Goal: Task Accomplishment & Management: Use online tool/utility

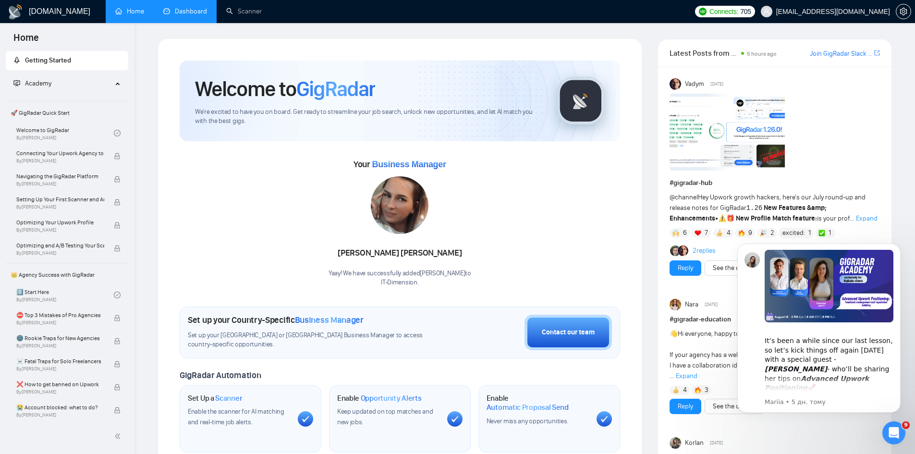
click at [192, 15] on link "Dashboard" at bounding box center [185, 11] width 44 height 8
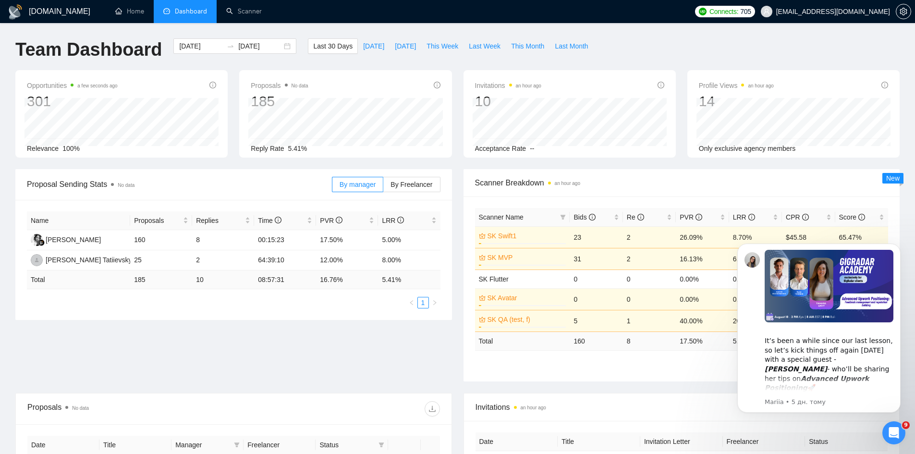
click at [442, 37] on div "[DOMAIN_NAME] Home Dashboard Scanner Connects: 705 [EMAIL_ADDRESS][DOMAIN_NAME]…" at bounding box center [457, 386] width 915 height 773
click at [441, 44] on span "This Week" at bounding box center [443, 46] width 32 height 11
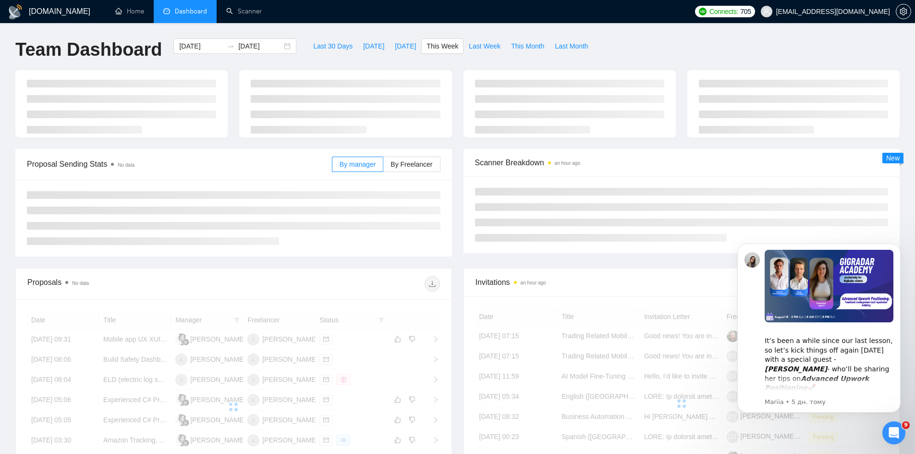
type input "[DATE]"
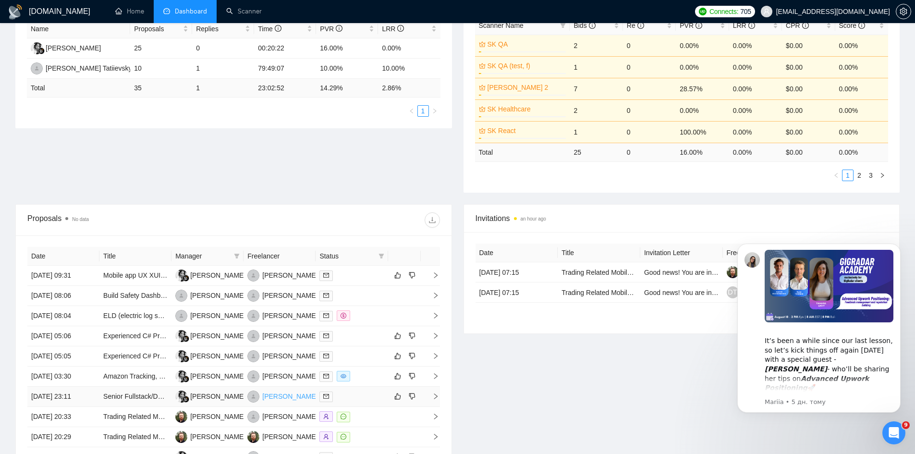
scroll to position [192, 0]
click at [136, 311] on link "ELD (electric log software for Trucking)" at bounding box center [161, 315] width 116 height 8
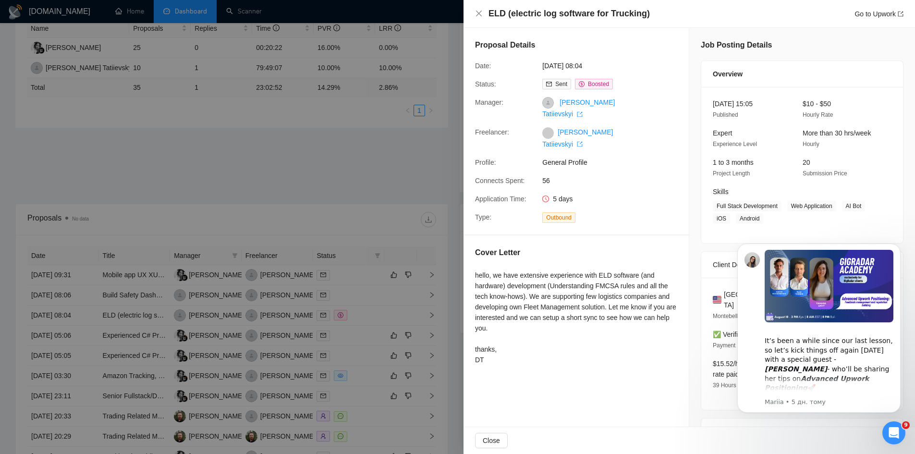
click at [233, 177] on div at bounding box center [457, 227] width 915 height 454
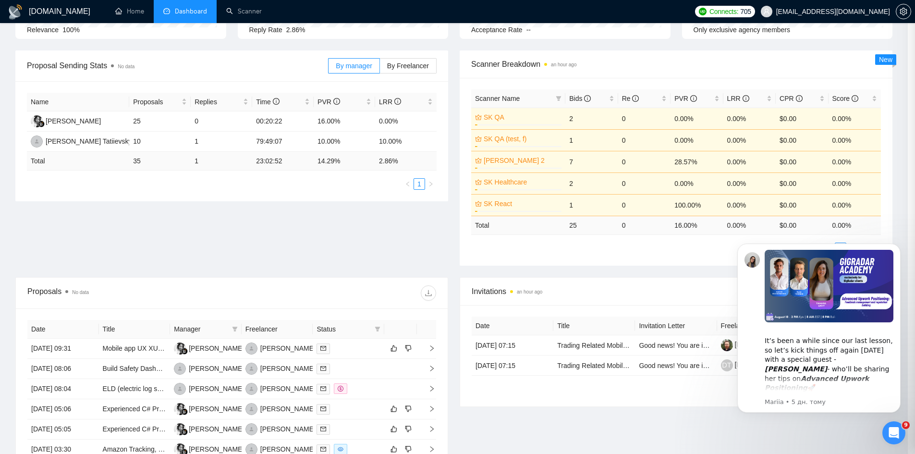
scroll to position [0, 0]
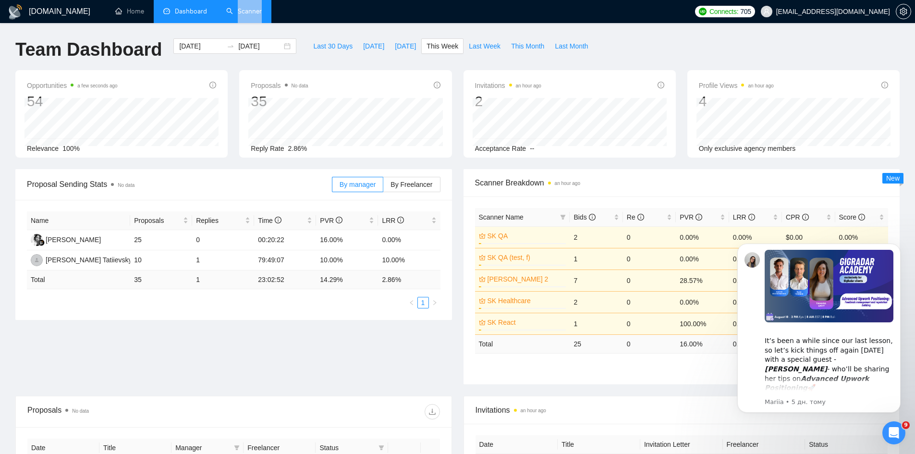
click at [243, 22] on li "Scanner" at bounding box center [244, 11] width 55 height 23
click at [253, 12] on link "Scanner" at bounding box center [244, 11] width 36 height 8
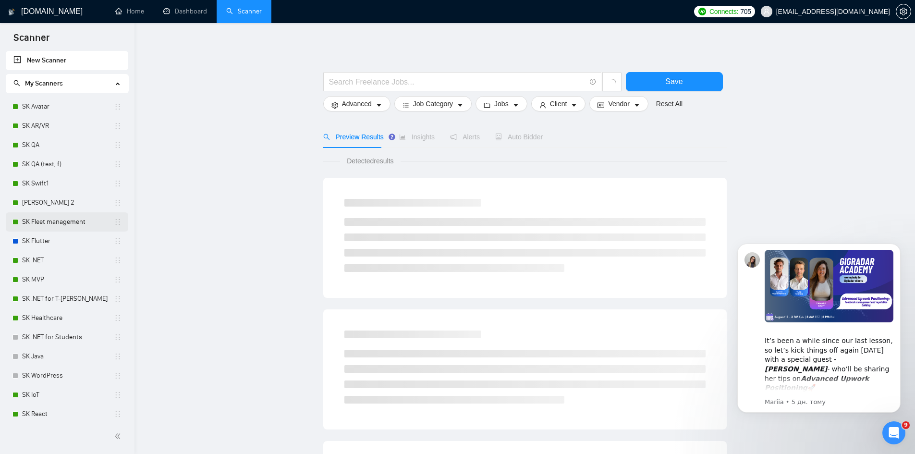
click at [61, 224] on link "SK Fleet management" at bounding box center [68, 221] width 92 height 19
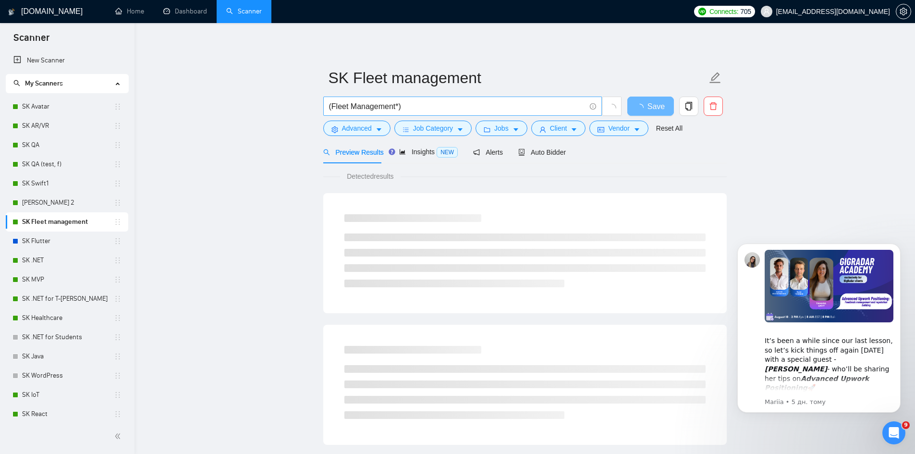
click at [430, 108] on input "(Fleet Management*)" at bounding box center [457, 106] width 257 height 12
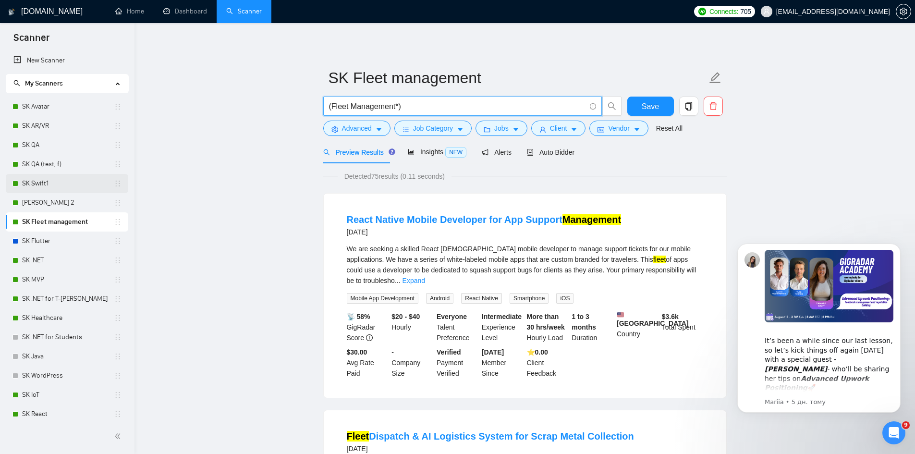
click at [41, 183] on link "SK Swift1" at bounding box center [68, 183] width 92 height 19
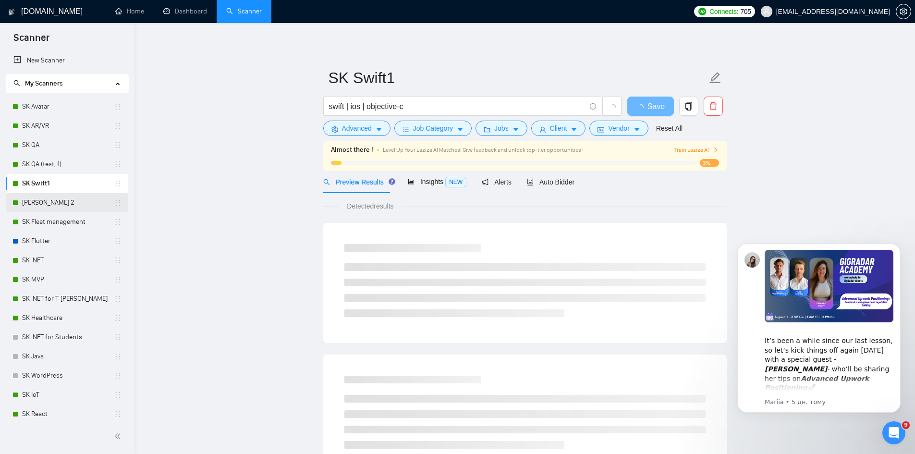
click at [31, 208] on link "[PERSON_NAME] 2" at bounding box center [68, 202] width 92 height 19
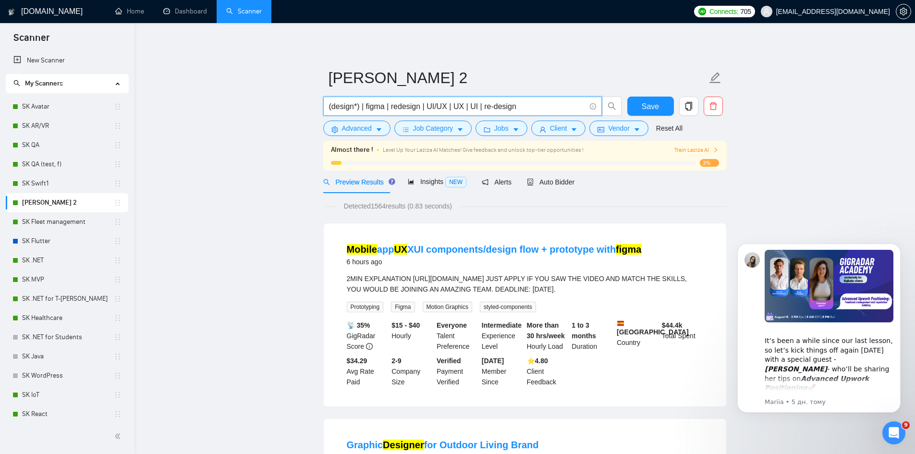
click at [387, 109] on input "(design*) | figma | redesign | UI/UX | UX | UI | re-design" at bounding box center [457, 106] width 257 height 12
click at [72, 215] on link "SK Fleet management" at bounding box center [68, 221] width 92 height 19
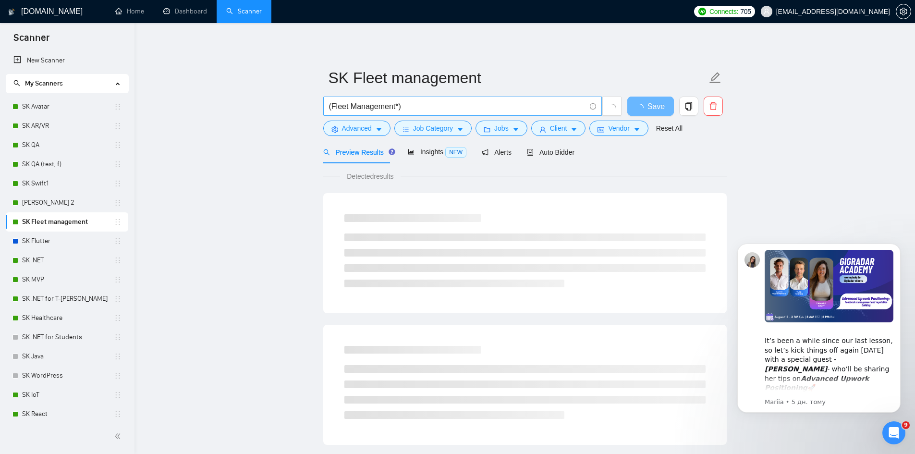
click at [418, 109] on input "(Fleet Management*)" at bounding box center [457, 106] width 257 height 12
paste input "|"
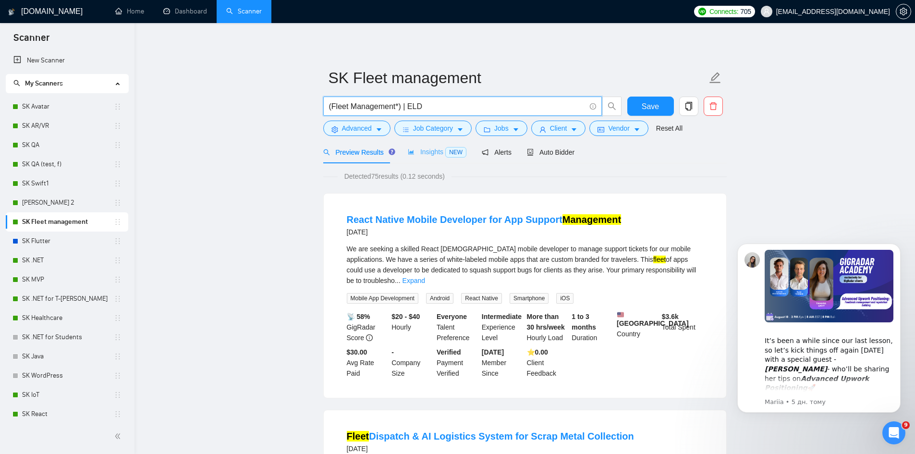
paste input "|"
paste input "electric log software"
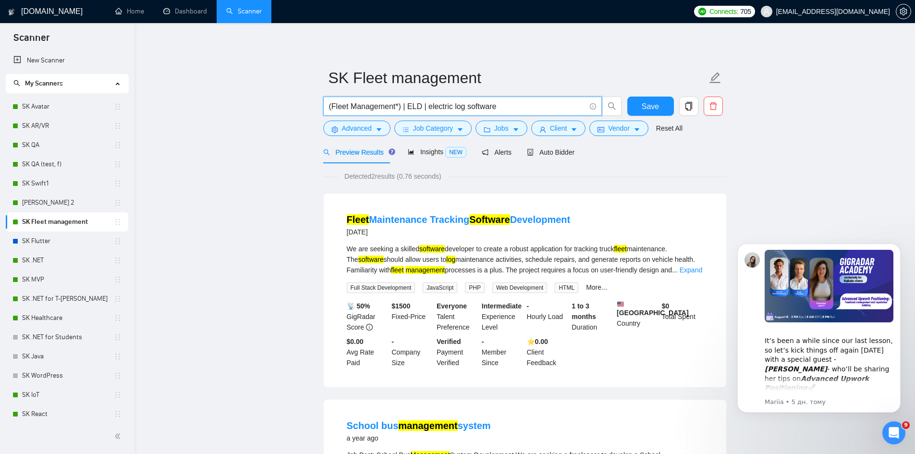
click at [404, 110] on input "(Fleet Management*) | ELD | electric log software" at bounding box center [457, 106] width 257 height 12
click at [420, 107] on input "(Fleet Management*), ELD | electric log software" at bounding box center [457, 106] width 257 height 12
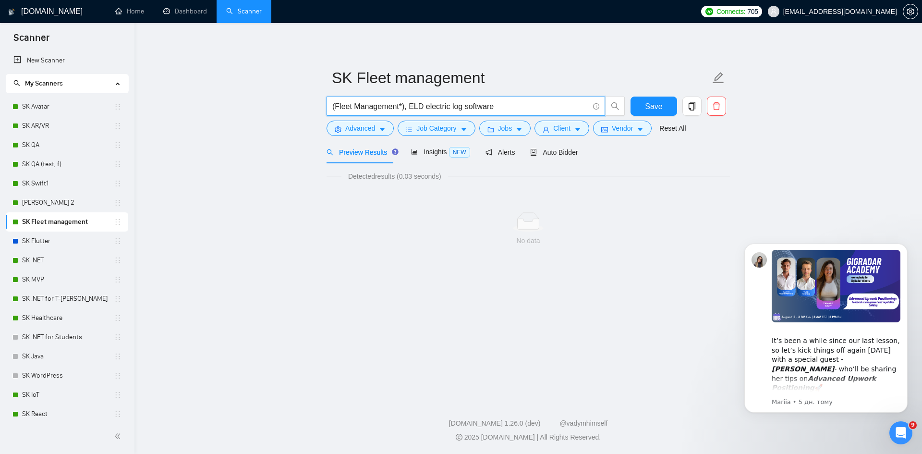
drag, startPoint x: 404, startPoint y: 110, endPoint x: 409, endPoint y: 137, distance: 27.8
click at [405, 110] on input "(Fleet Management*), ELD electric log software" at bounding box center [460, 106] width 257 height 12
click at [406, 105] on input "(Fleet Management*) ELD electric log software" at bounding box center [460, 106] width 257 height 12
paste input "electric log software"
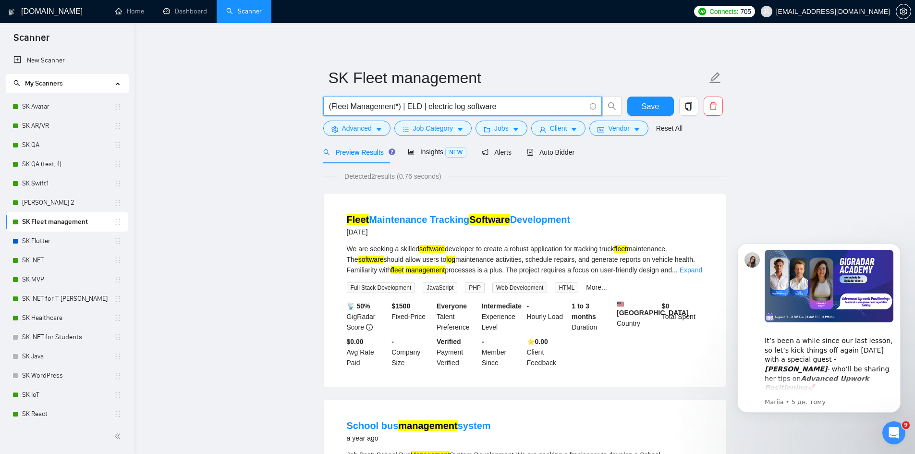
drag, startPoint x: 500, startPoint y: 104, endPoint x: 436, endPoint y: 106, distance: 64.4
click at [436, 106] on input "(Fleet Management*) | ELD | electric log software" at bounding box center [457, 106] width 257 height 12
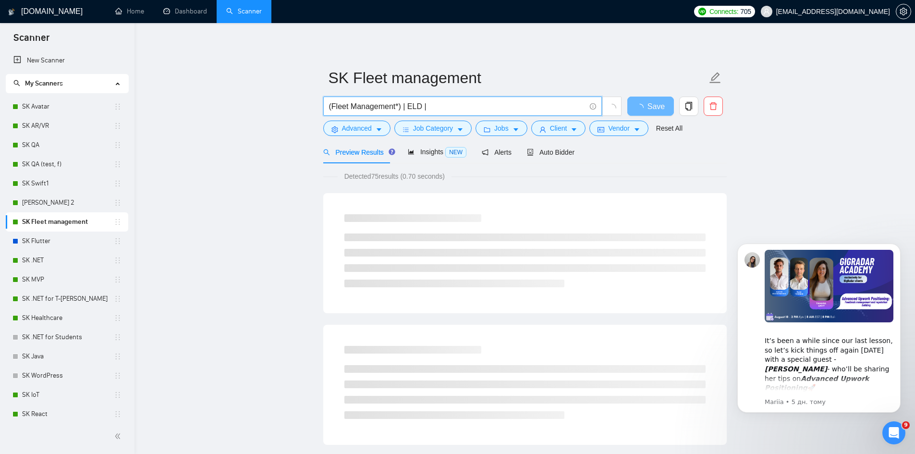
type input "(Fleet Management*) | ELD |"
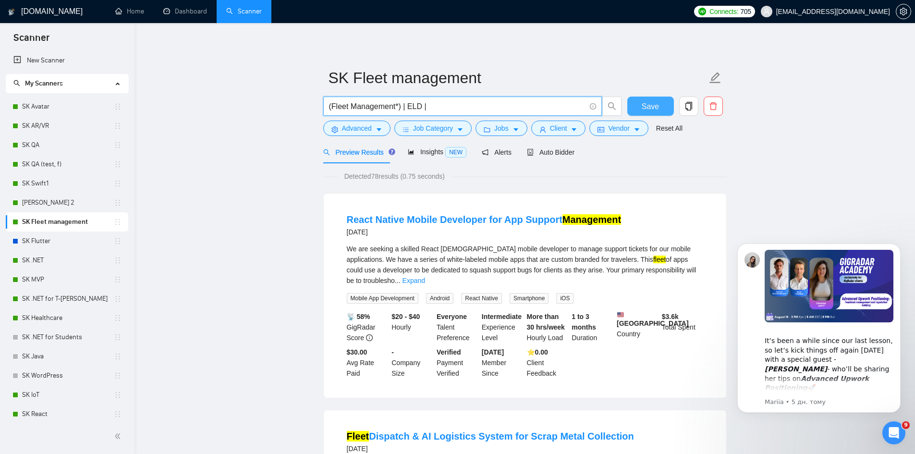
click at [652, 98] on button "Save" at bounding box center [650, 106] width 47 height 19
click at [652, 101] on span "Save" at bounding box center [650, 106] width 17 height 12
click at [499, 132] on span "Jobs" at bounding box center [501, 128] width 14 height 11
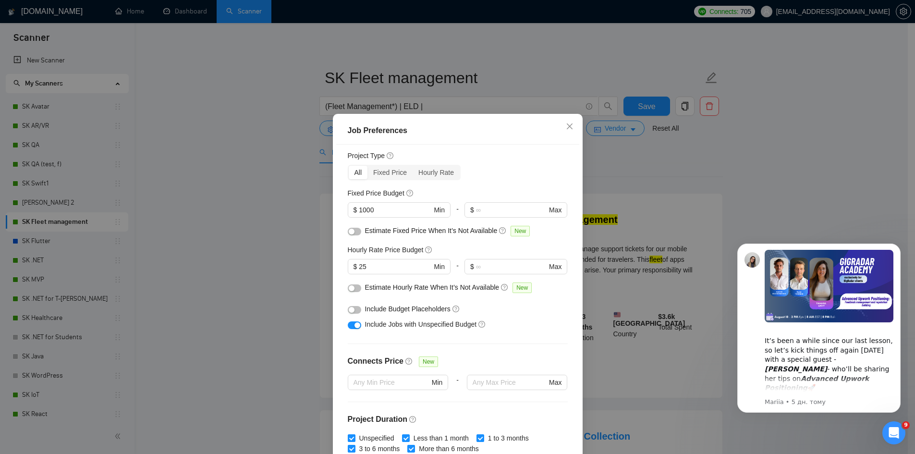
scroll to position [64, 0]
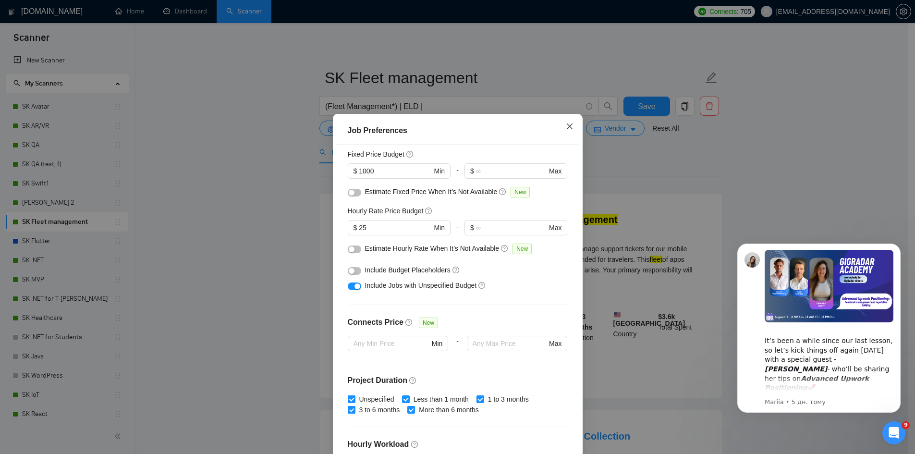
click at [566, 128] on icon "close" at bounding box center [569, 126] width 6 height 6
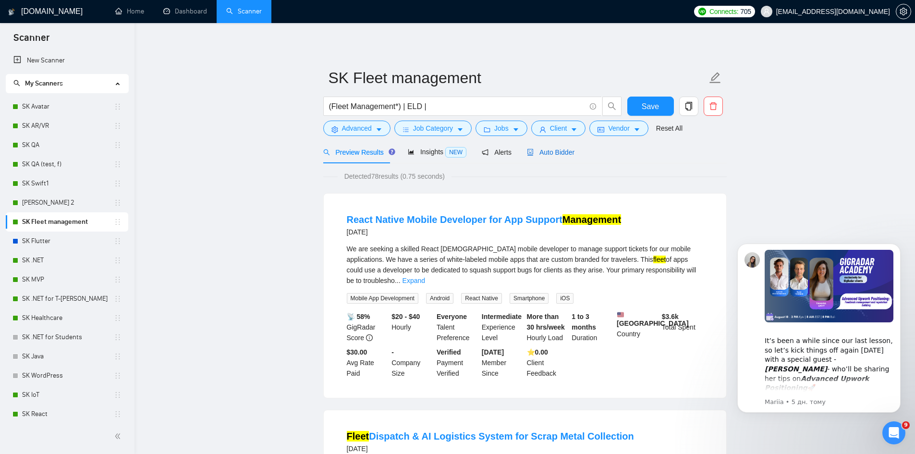
click at [549, 155] on span "Auto Bidder" at bounding box center [551, 152] width 48 height 8
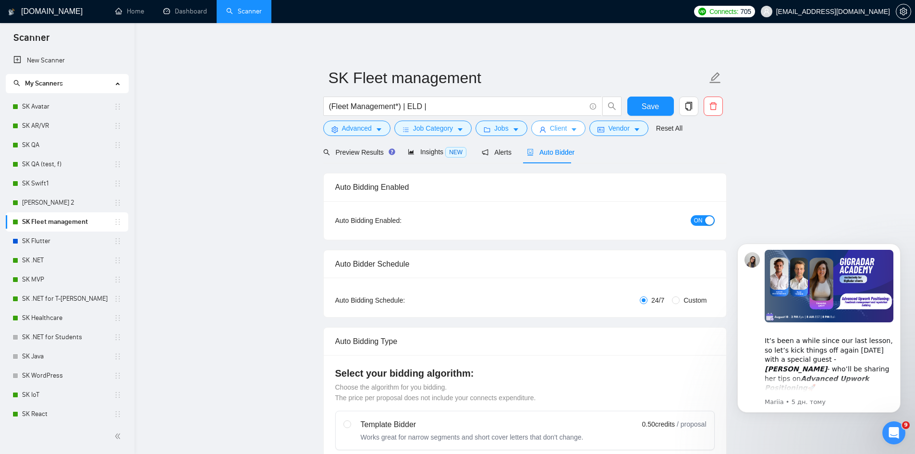
click at [551, 124] on span "Client" at bounding box center [558, 128] width 17 height 11
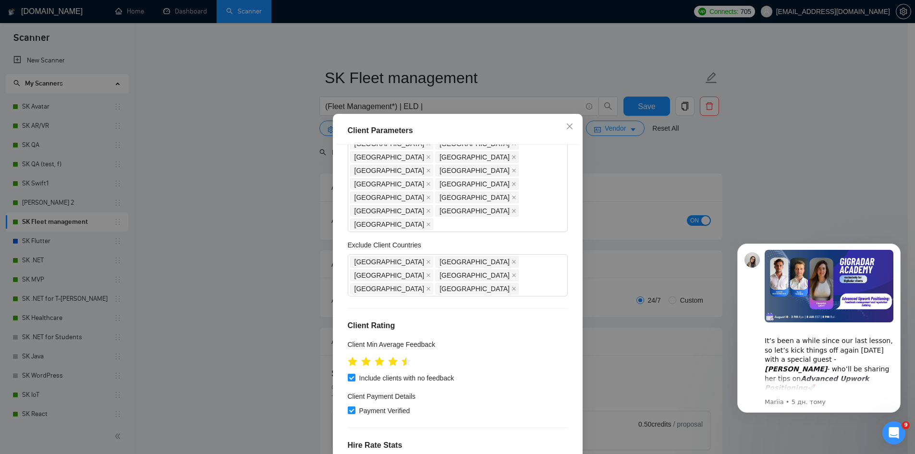
scroll to position [256, 0]
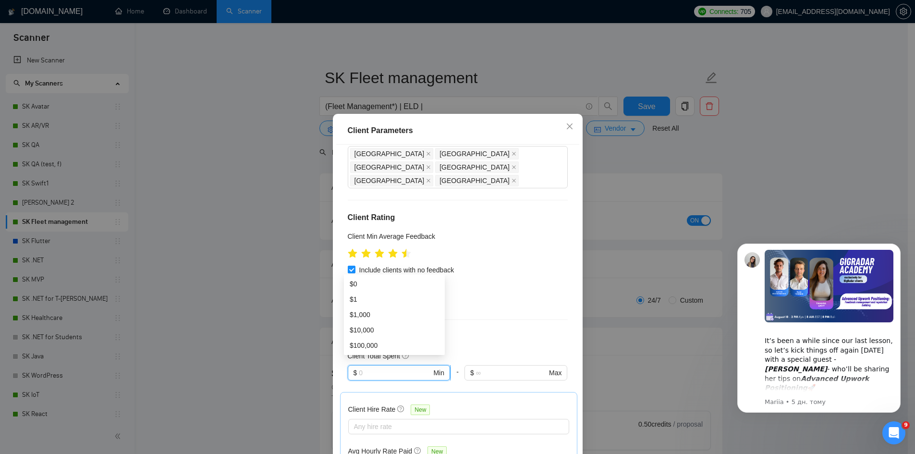
click at [387, 368] on input "text" at bounding box center [395, 373] width 73 height 11
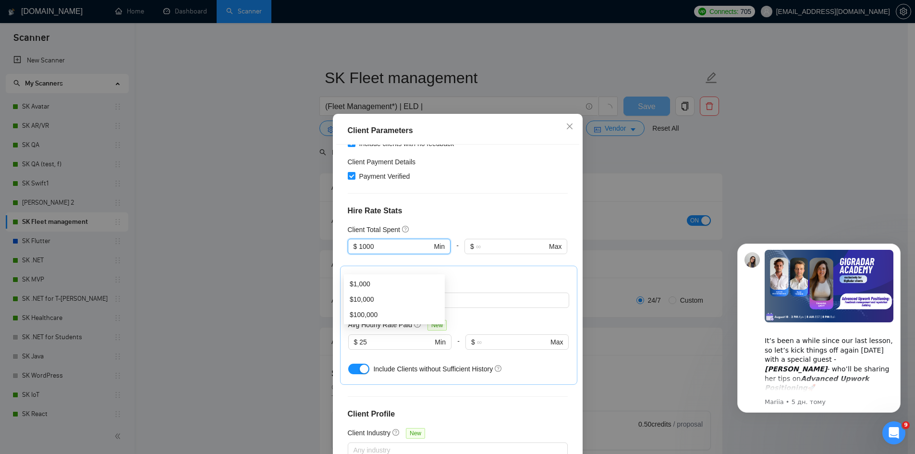
scroll to position [51, 0]
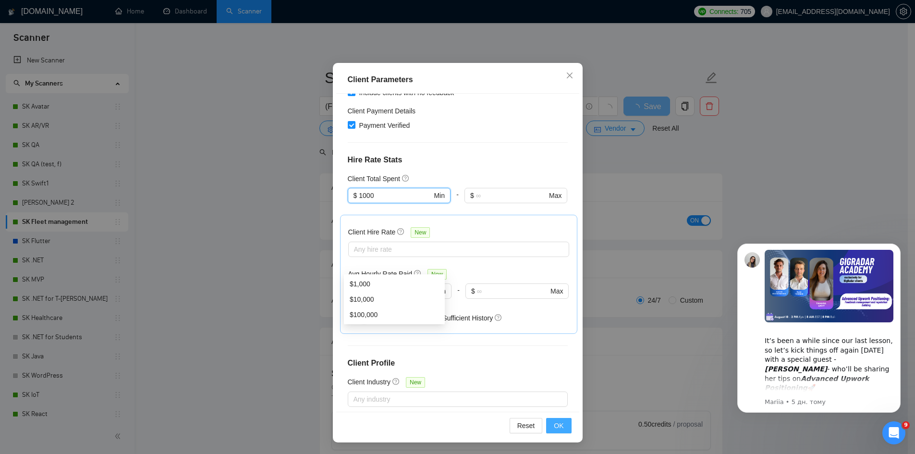
type input "1000"
click at [560, 429] on span "OK" at bounding box center [559, 425] width 10 height 11
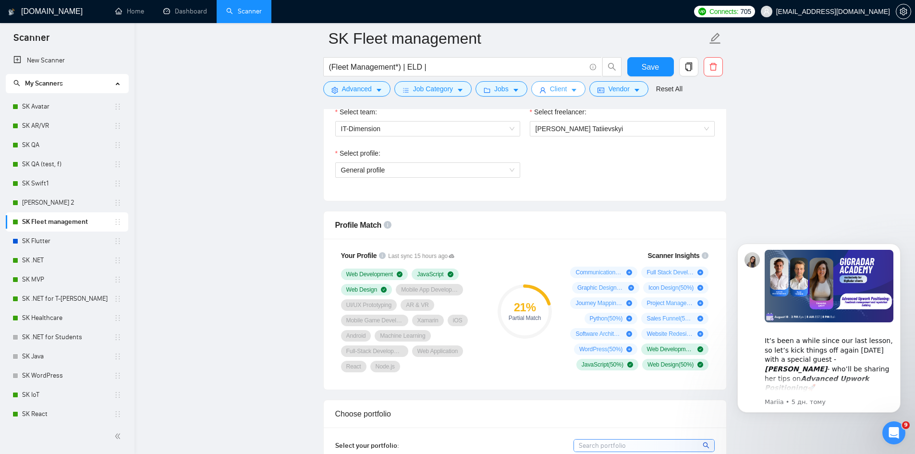
scroll to position [513, 0]
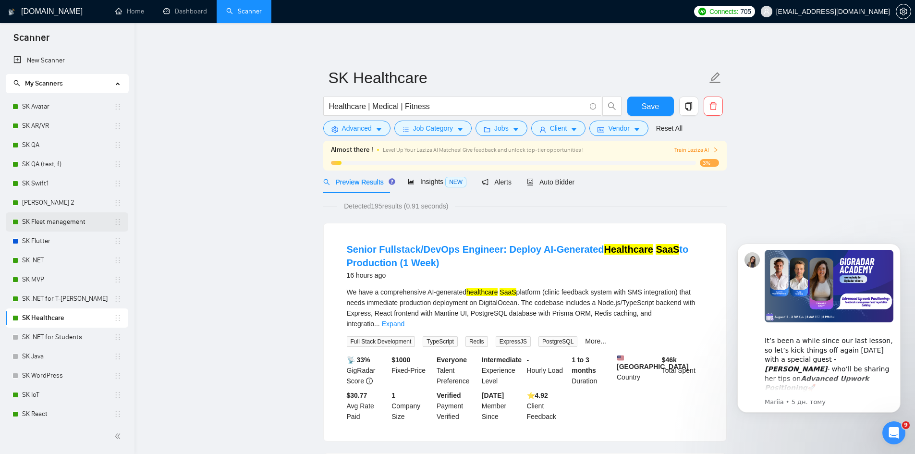
click at [56, 224] on link "SK Fleet management" at bounding box center [68, 221] width 92 height 19
